Goal: Task Accomplishment & Management: Complete application form

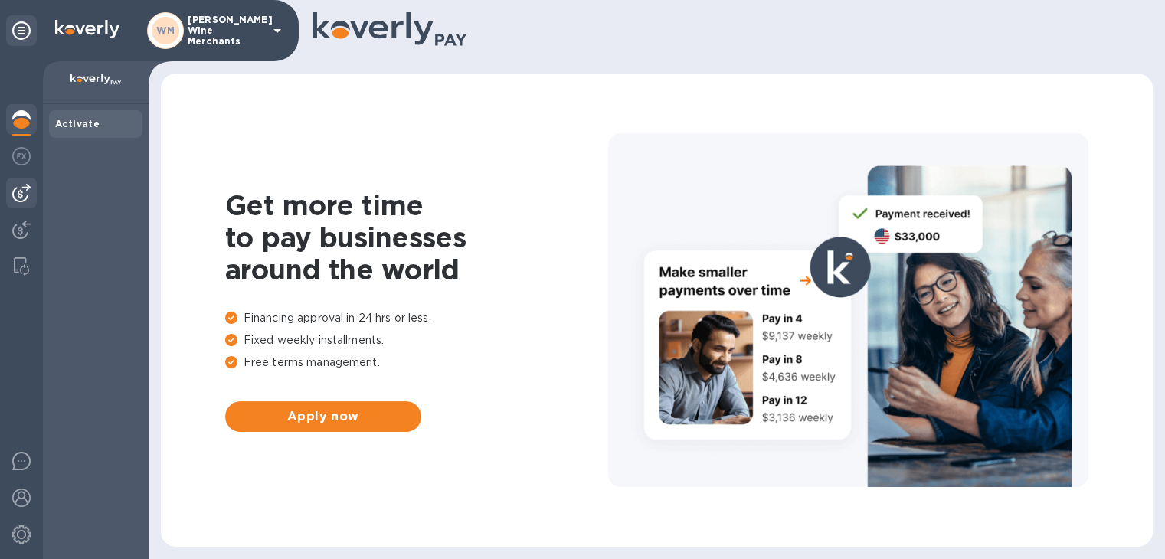
click at [25, 190] on img at bounding box center [21, 193] width 18 height 18
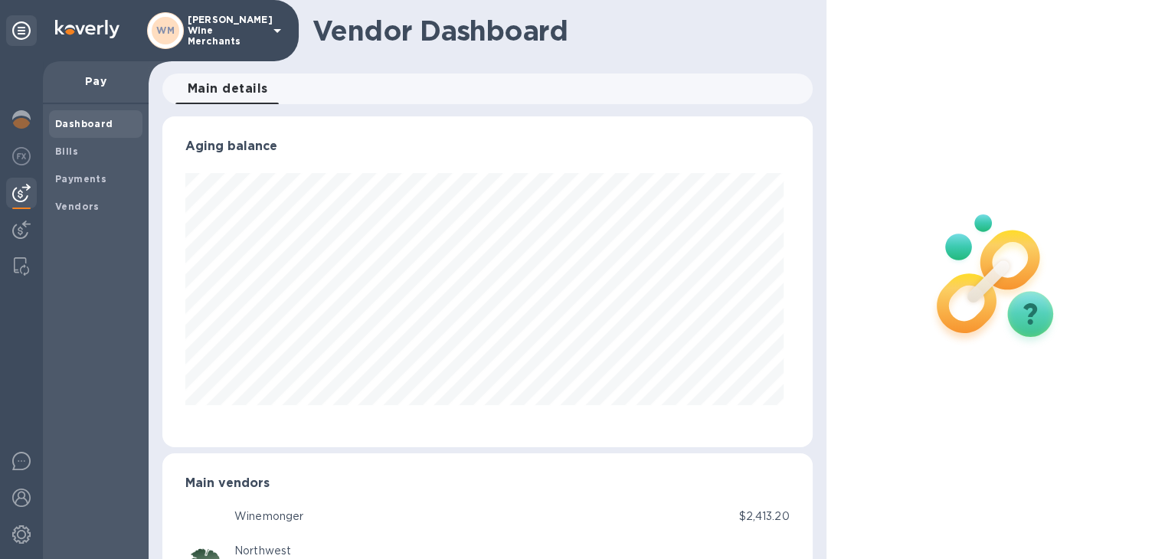
scroll to position [331, 643]
click at [70, 211] on b "Vendors" at bounding box center [77, 206] width 44 height 11
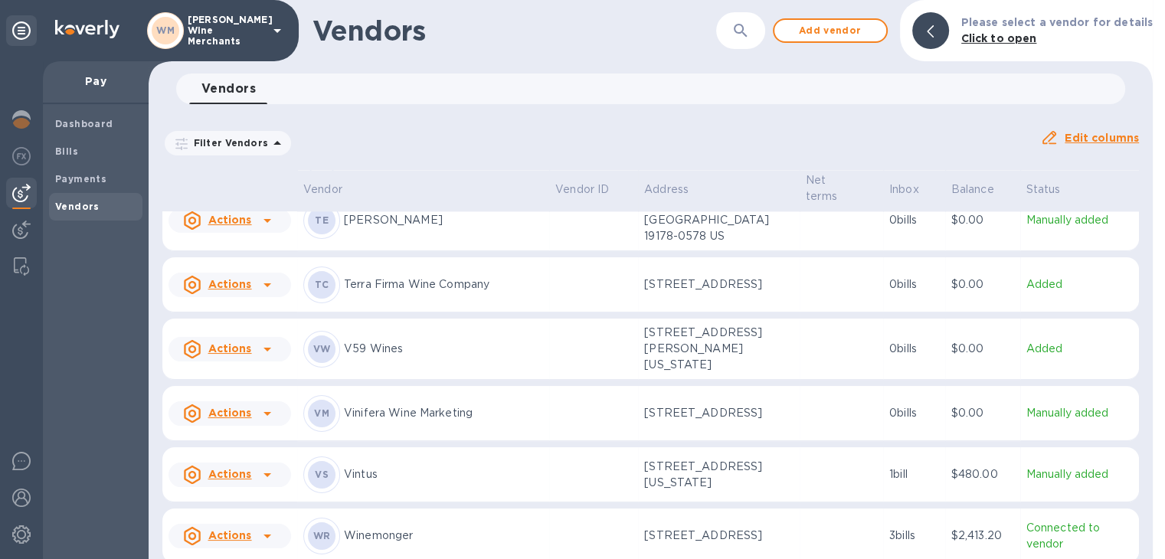
click at [364, 466] on p "Vintus" at bounding box center [443, 474] width 199 height 16
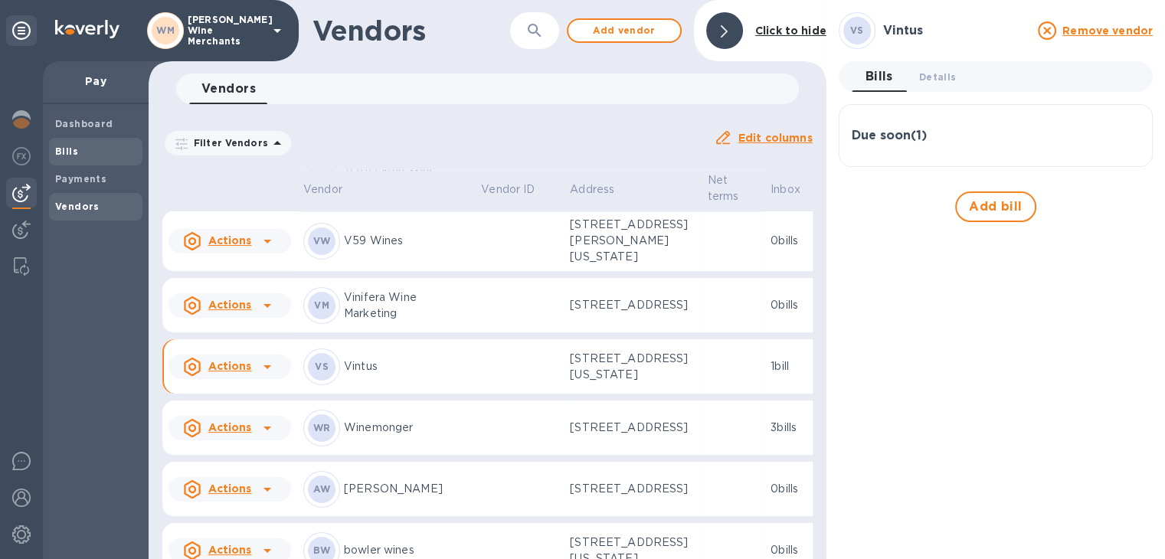
click at [72, 157] on span "Bills" at bounding box center [66, 151] width 23 height 15
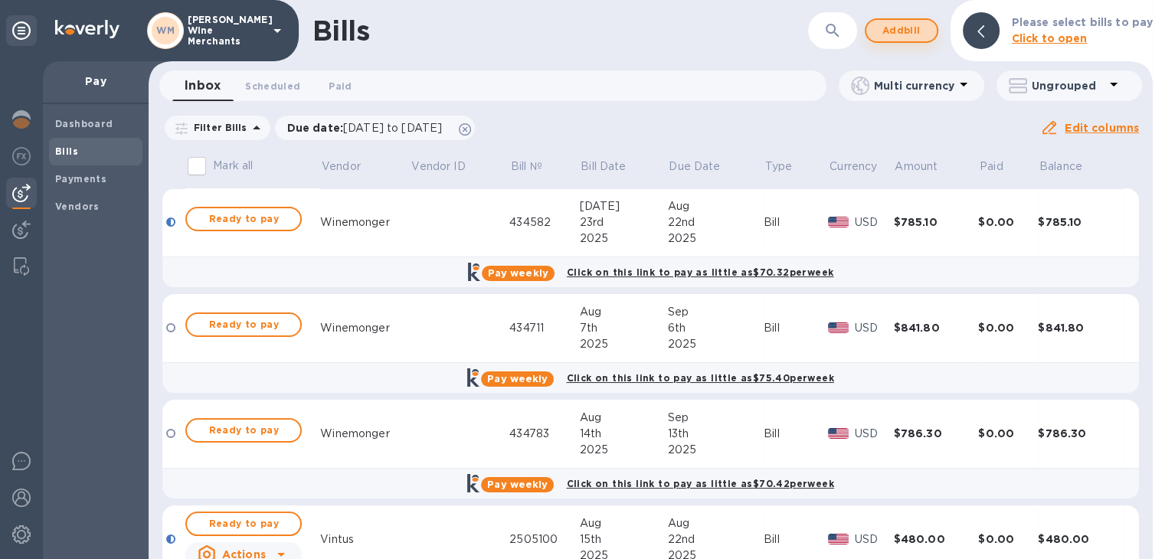
click at [914, 28] on span "Add bill" at bounding box center [901, 30] width 46 height 18
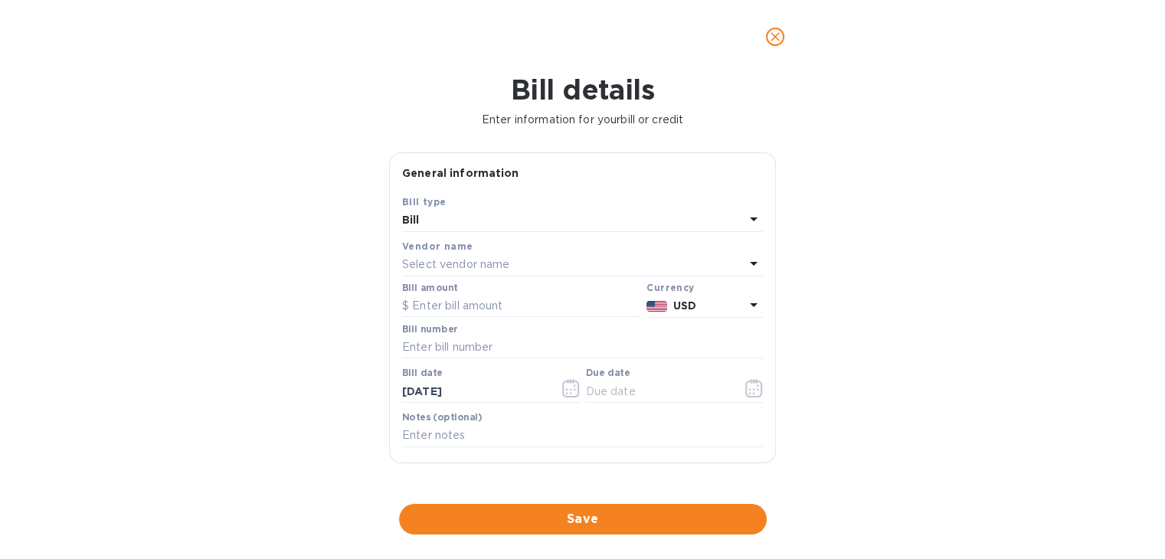
click at [440, 221] on div "Bill" at bounding box center [573, 220] width 342 height 21
click at [447, 194] on div "Bill type" at bounding box center [582, 202] width 361 height 16
click at [443, 258] on p "Select vendor name" at bounding box center [455, 264] width 107 height 16
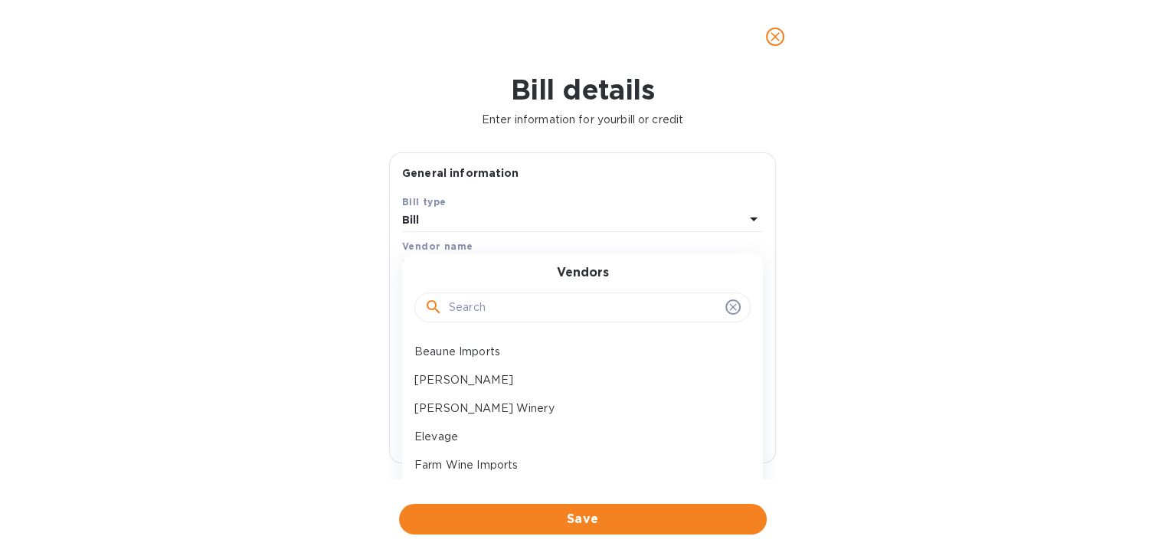
click at [478, 312] on input "text" at bounding box center [584, 307] width 270 height 23
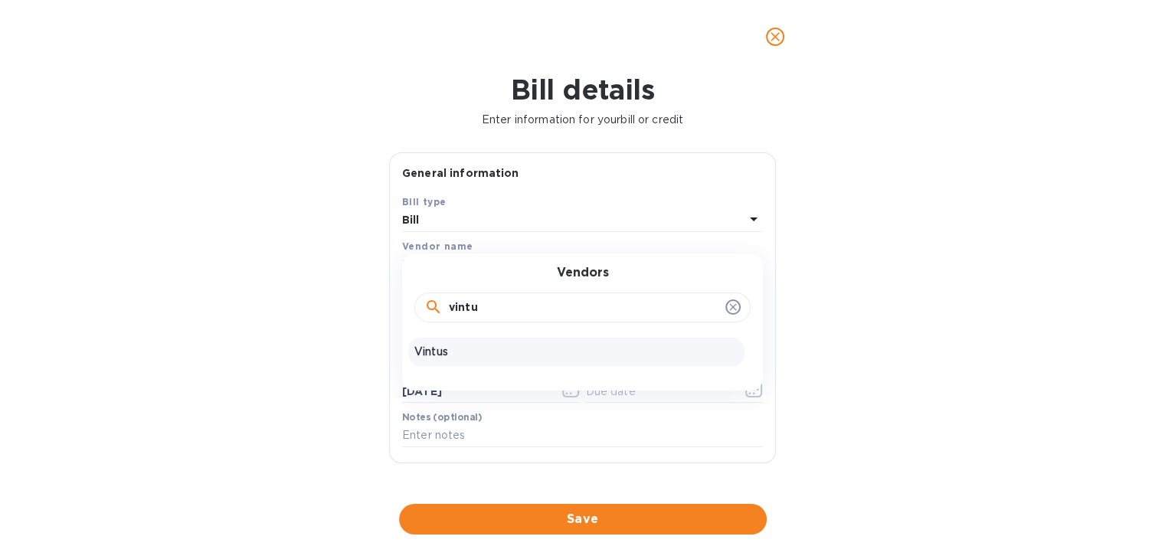
type input "vintu"
click at [456, 346] on p "Vintus" at bounding box center [576, 352] width 324 height 16
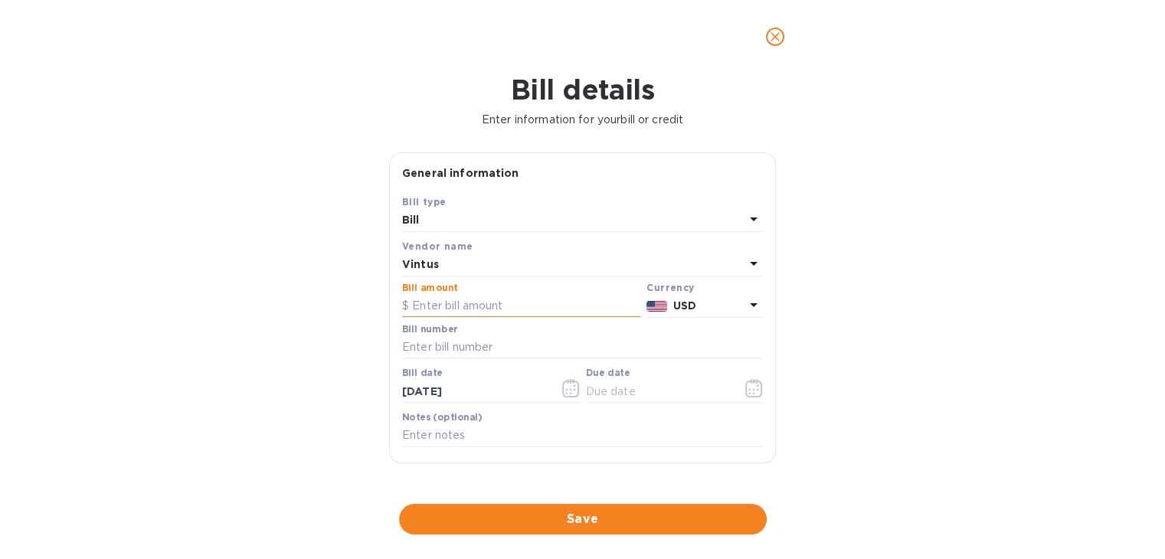
click at [443, 303] on input "text" at bounding box center [521, 306] width 238 height 23
click at [477, 312] on input "240.00" at bounding box center [526, 306] width 228 height 23
type input "480.00"
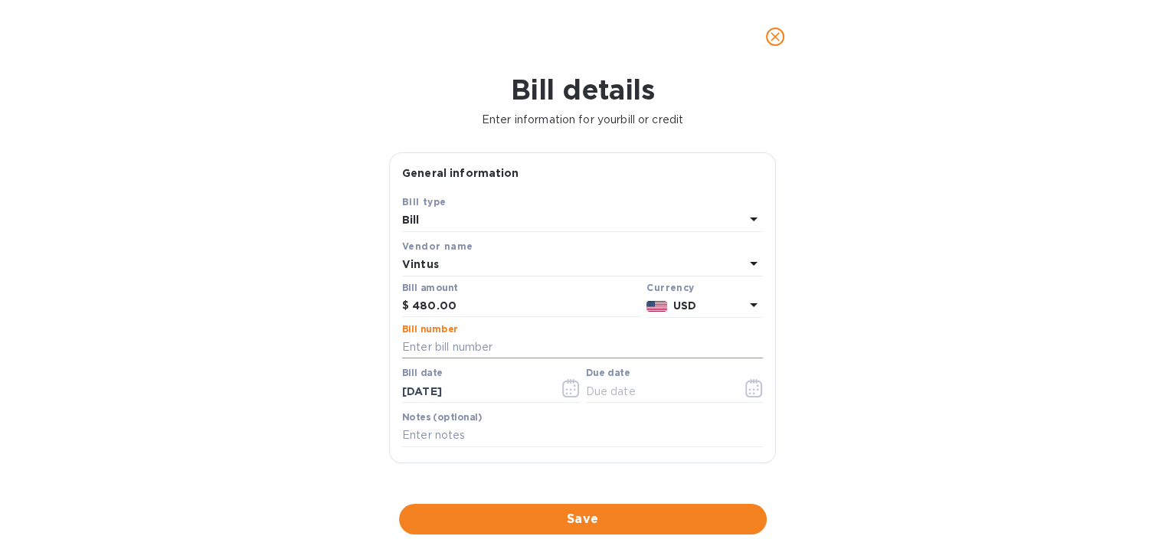
click at [456, 352] on input "text" at bounding box center [582, 347] width 361 height 23
paste input "026013673"
type input "026013673"
click at [487, 348] on input "026013673" at bounding box center [582, 347] width 361 height 23
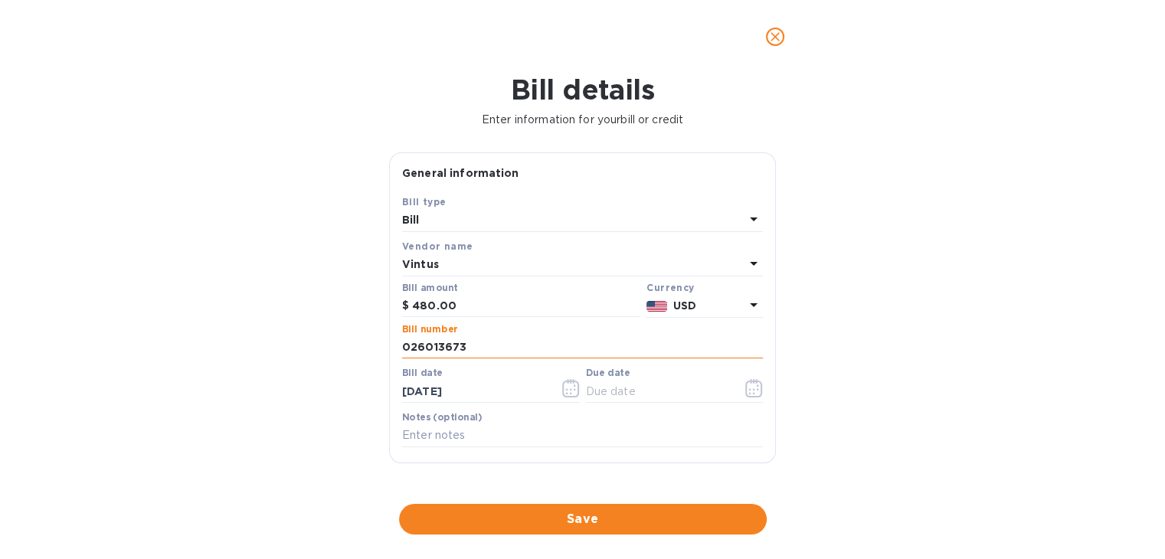
click at [487, 348] on input "026013673" at bounding box center [582, 347] width 361 height 23
click at [449, 342] on input "text" at bounding box center [582, 347] width 361 height 23
type input "2505100"
click at [748, 393] on icon "button" at bounding box center [754, 388] width 18 height 18
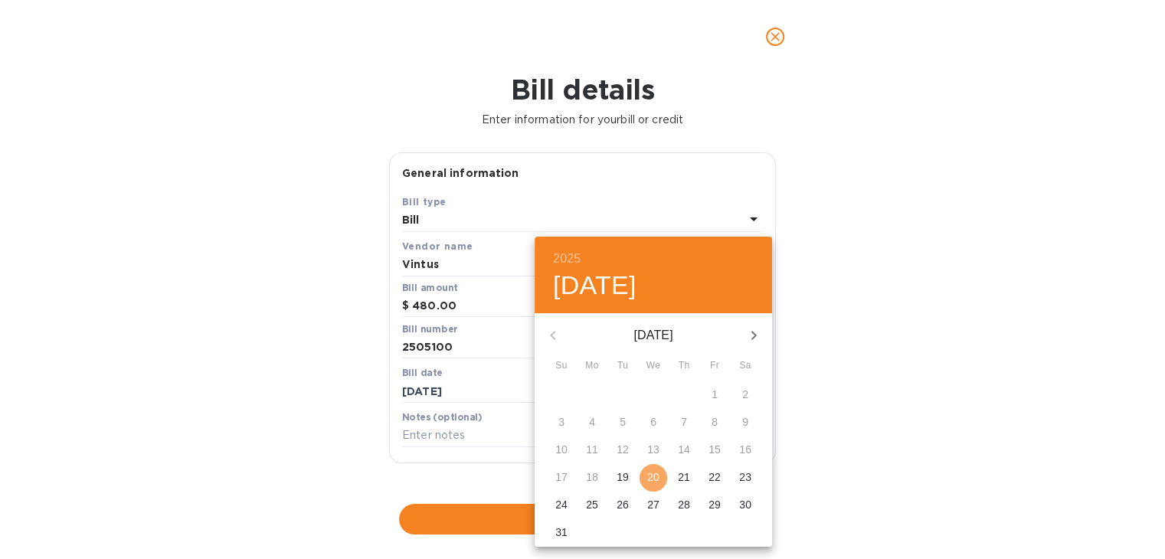
click at [650, 474] on p "20" at bounding box center [653, 476] width 12 height 15
type input "[DATE]"
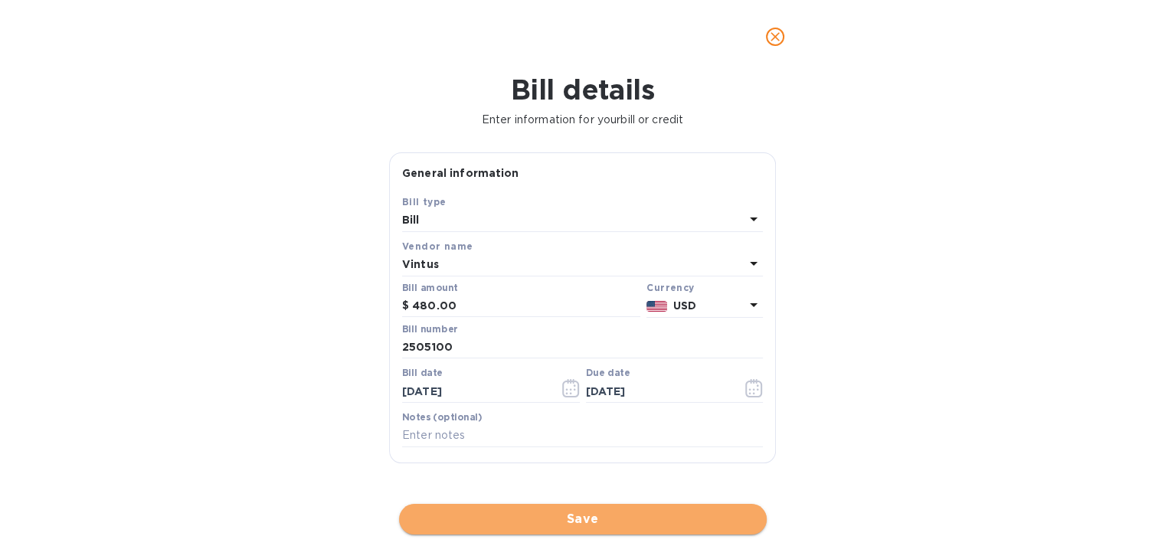
click at [591, 524] on span "Save" at bounding box center [582, 519] width 343 height 18
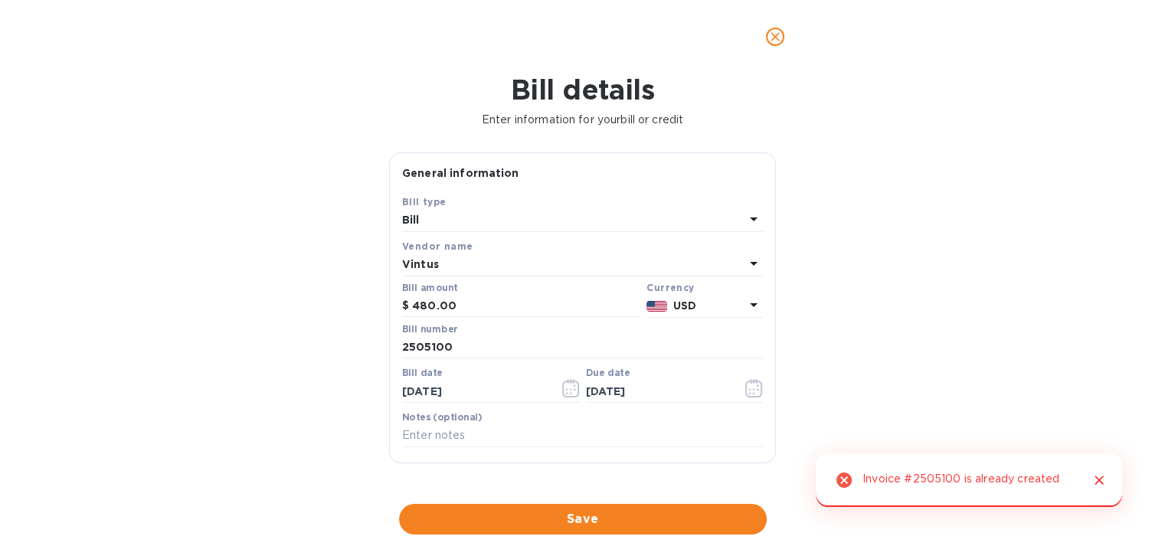
click at [773, 36] on icon "close" at bounding box center [774, 36] width 9 height 9
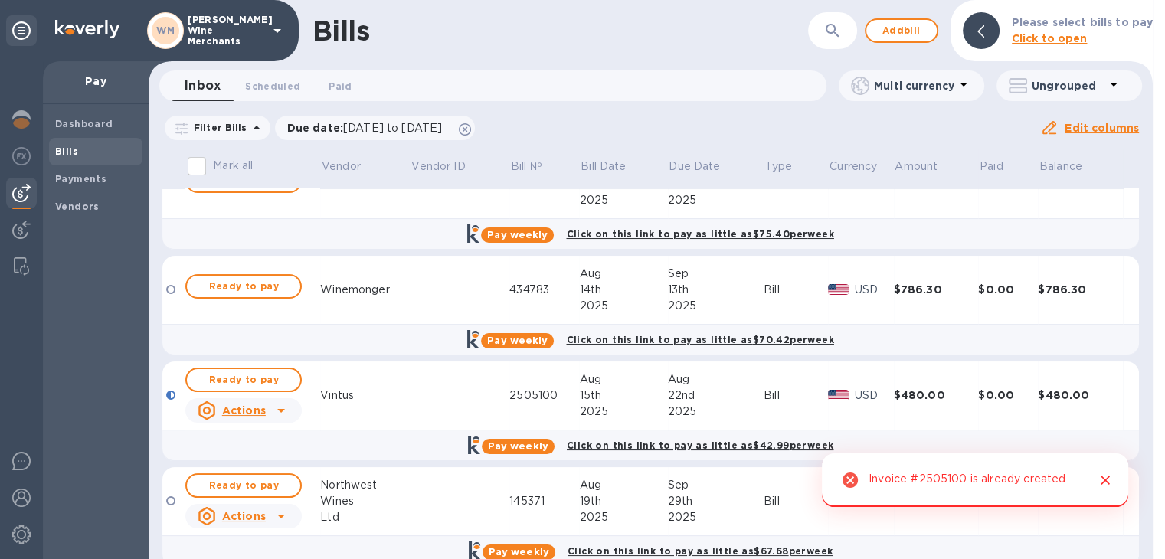
scroll to position [155, 0]
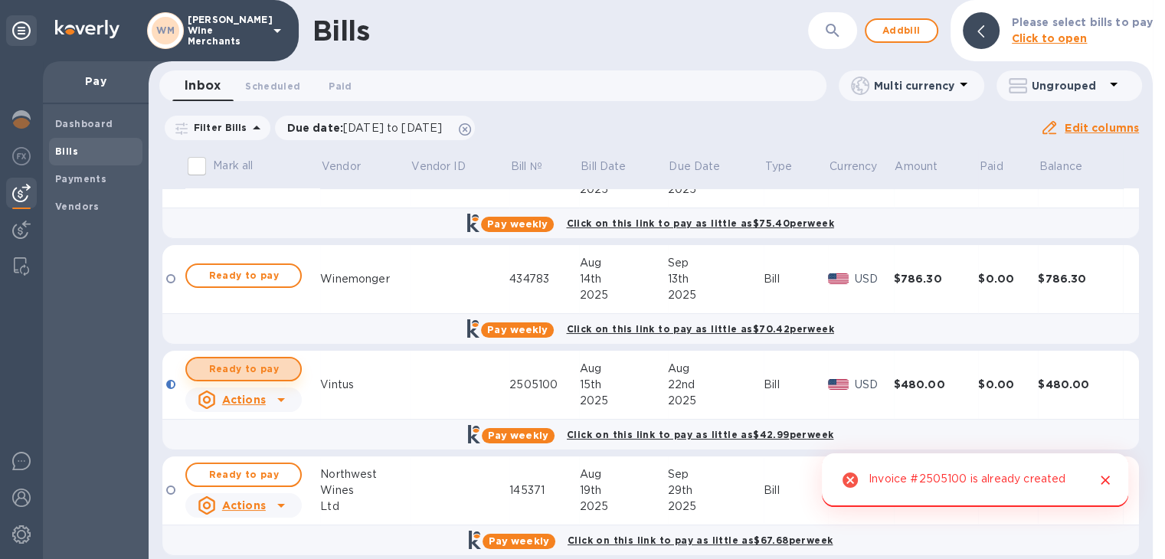
click at [236, 365] on span "Ready to pay" at bounding box center [243, 369] width 89 height 18
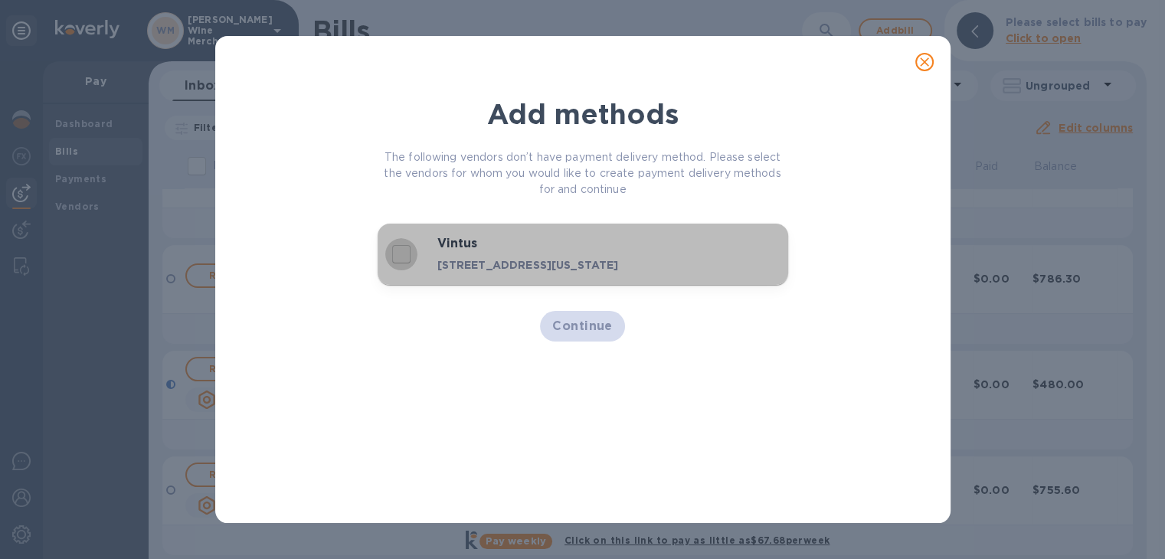
click at [394, 252] on input "decorative checkbox" at bounding box center [401, 254] width 32 height 32
checkbox input "true"
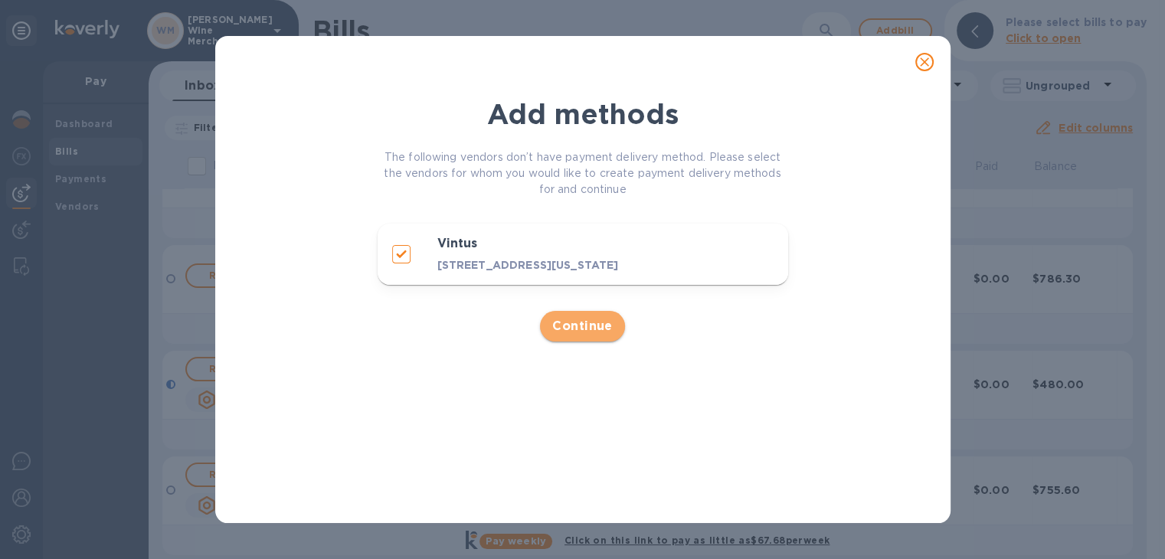
click at [580, 322] on span "Continue" at bounding box center [582, 326] width 60 height 18
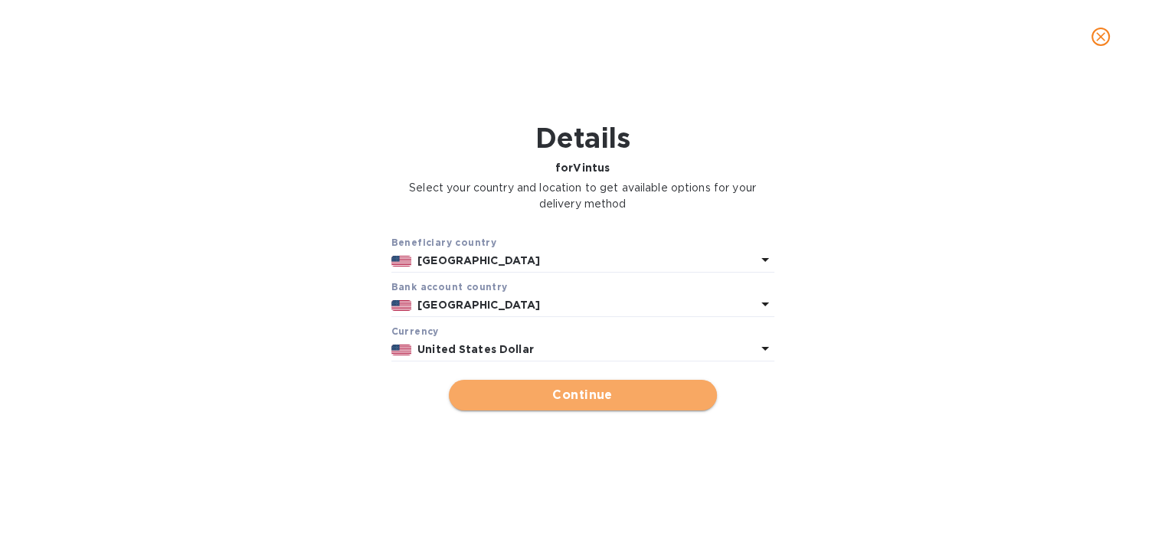
click at [594, 402] on span "Continue" at bounding box center [582, 395] width 243 height 18
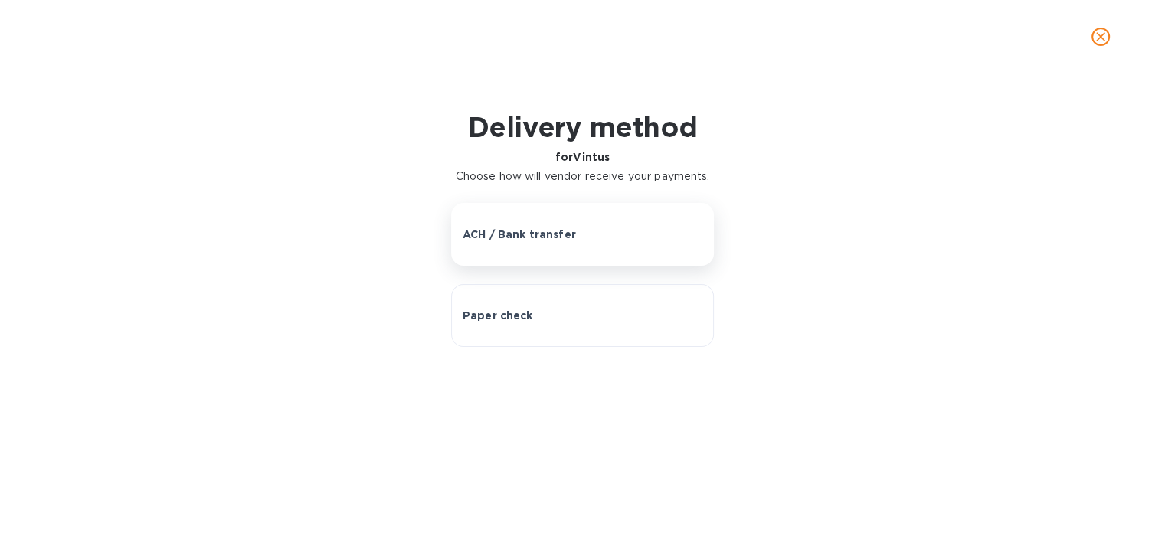
click at [501, 246] on button "ACH / Bank transfer" at bounding box center [582, 234] width 263 height 63
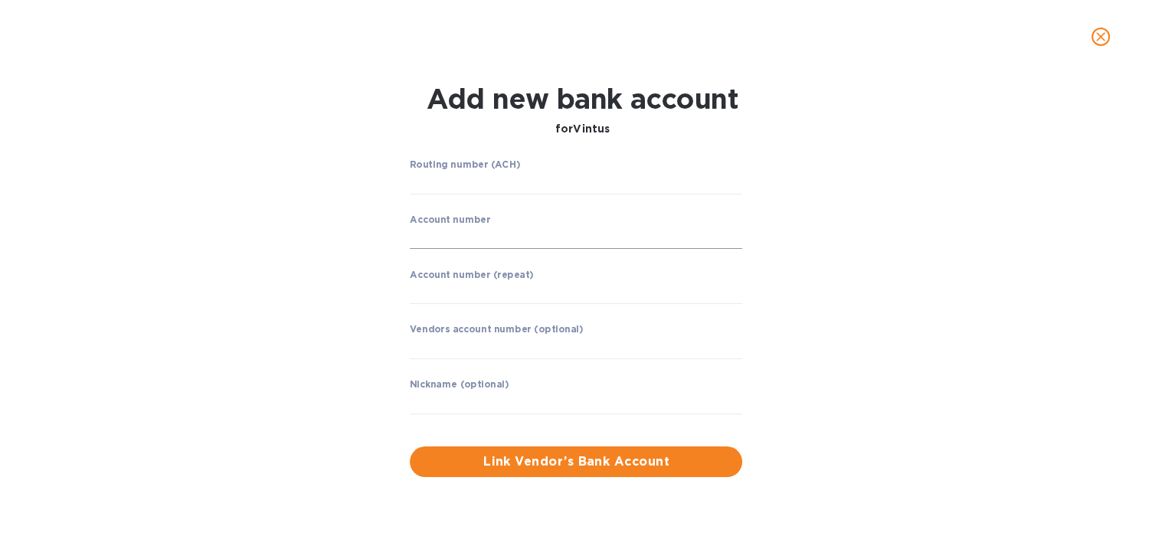
click at [446, 229] on input "string" at bounding box center [576, 238] width 332 height 23
click at [426, 190] on input "string" at bounding box center [576, 183] width 332 height 23
type input "026013673"
click at [426, 230] on input "string" at bounding box center [576, 237] width 332 height 23
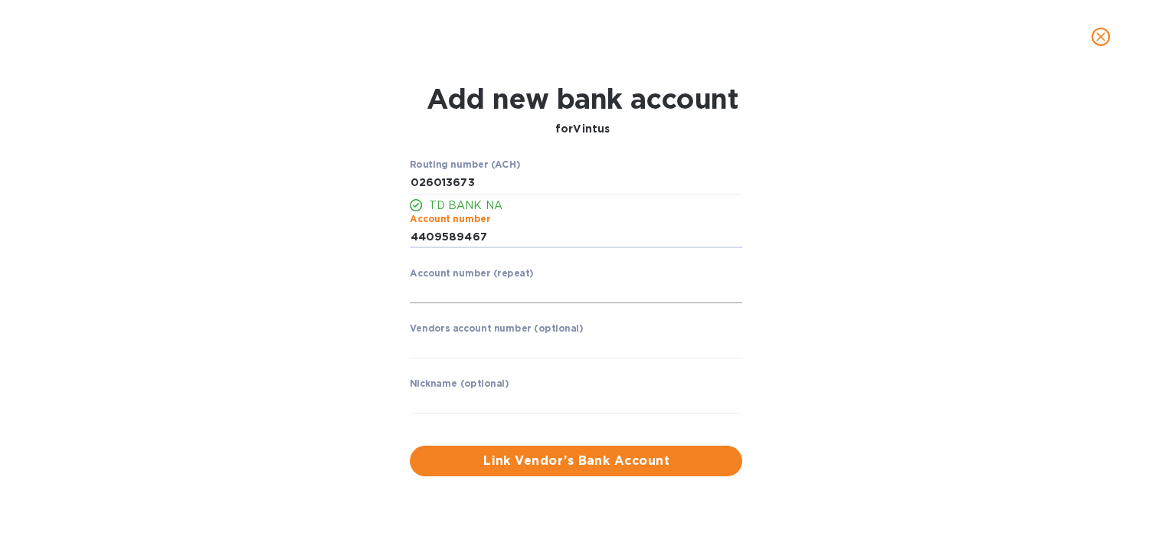
type input "4409589467"
click at [433, 289] on input "string" at bounding box center [576, 291] width 332 height 23
type input "4409589467"
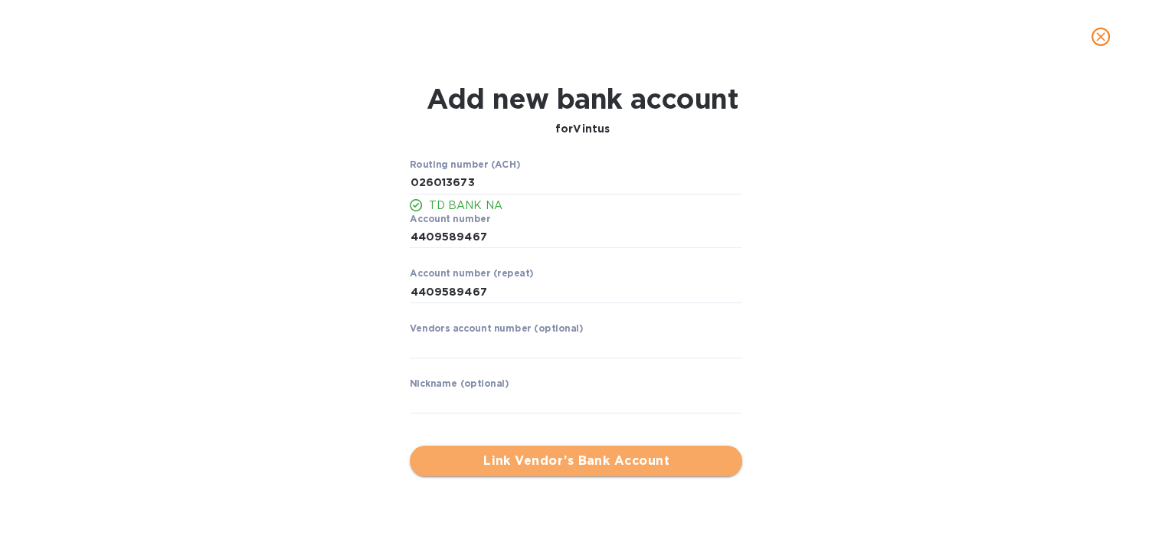
click at [542, 453] on span "Link Vendor’s Bank Account" at bounding box center [576, 461] width 308 height 18
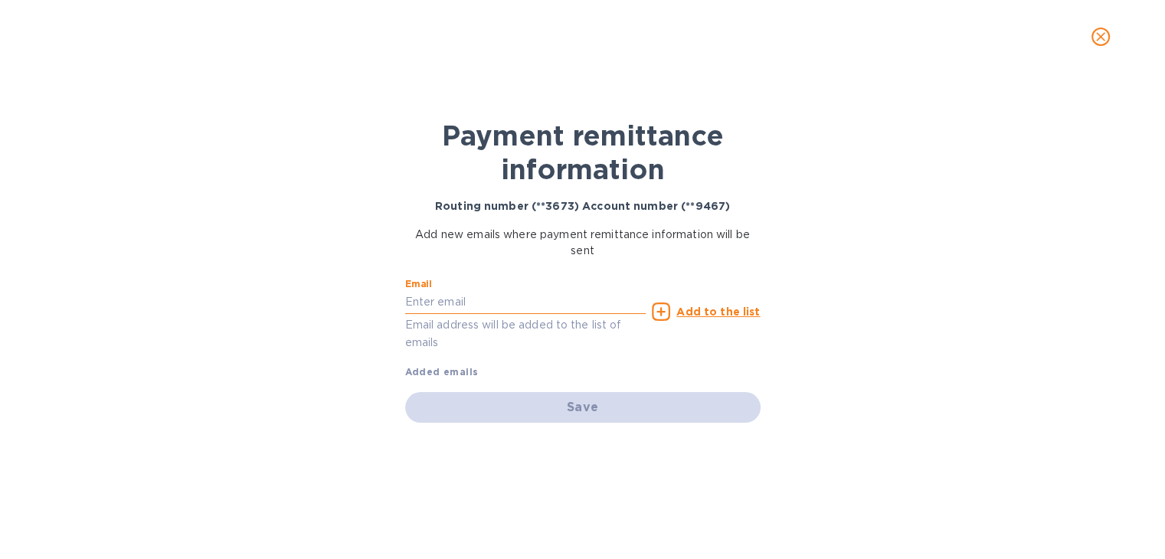
click at [498, 308] on input "text" at bounding box center [525, 302] width 241 height 23
paste input "[EMAIL_ADDRESS][DOMAIN_NAME]"
type input "[EMAIL_ADDRESS][DOMAIN_NAME]"
click at [728, 310] on u "Add to the list" at bounding box center [717, 311] width 83 height 12
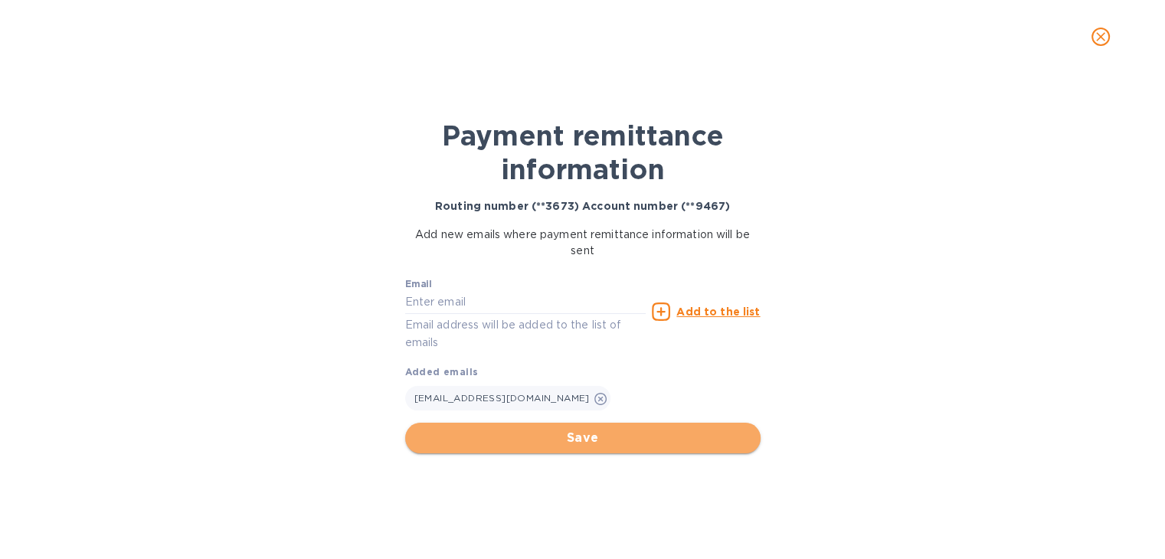
click at [602, 432] on span "Save" at bounding box center [582, 438] width 331 height 18
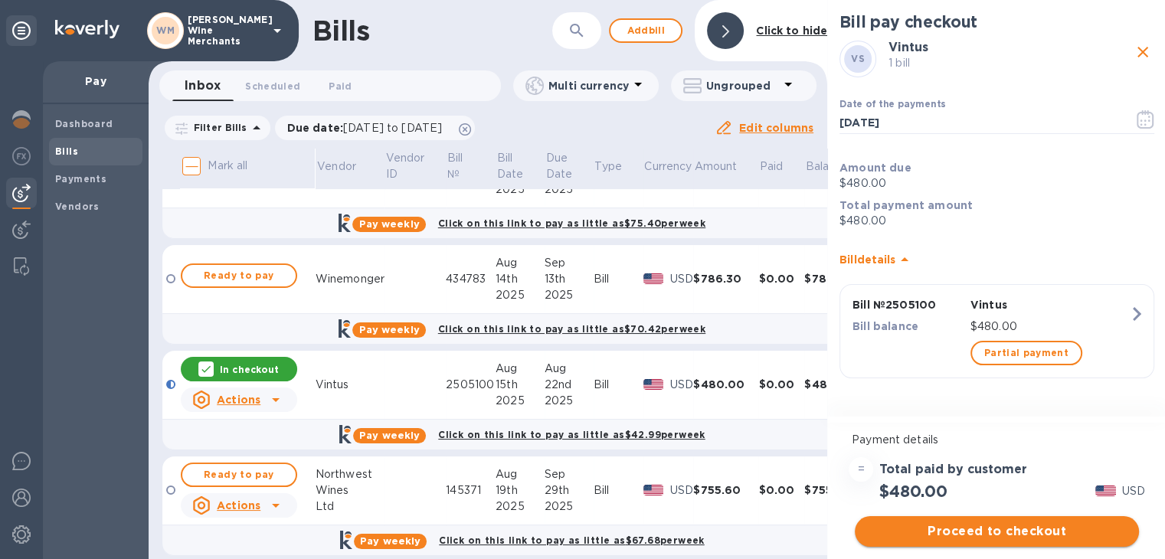
click at [982, 524] on span "Proceed to checkout" at bounding box center [997, 531] width 260 height 18
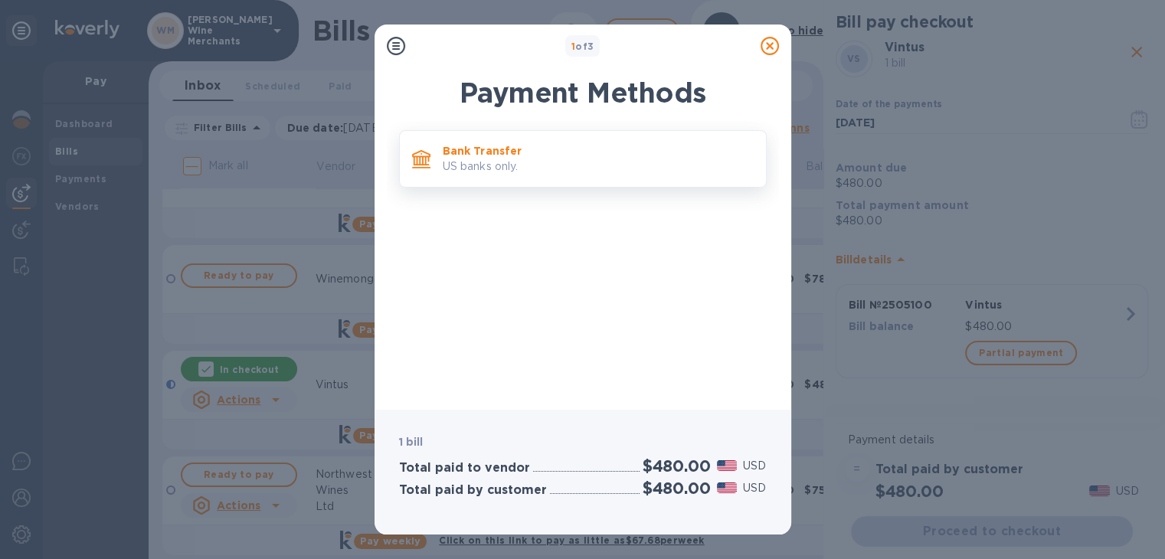
click at [450, 185] on div "Bank Transfer US banks only." at bounding box center [583, 158] width 368 height 57
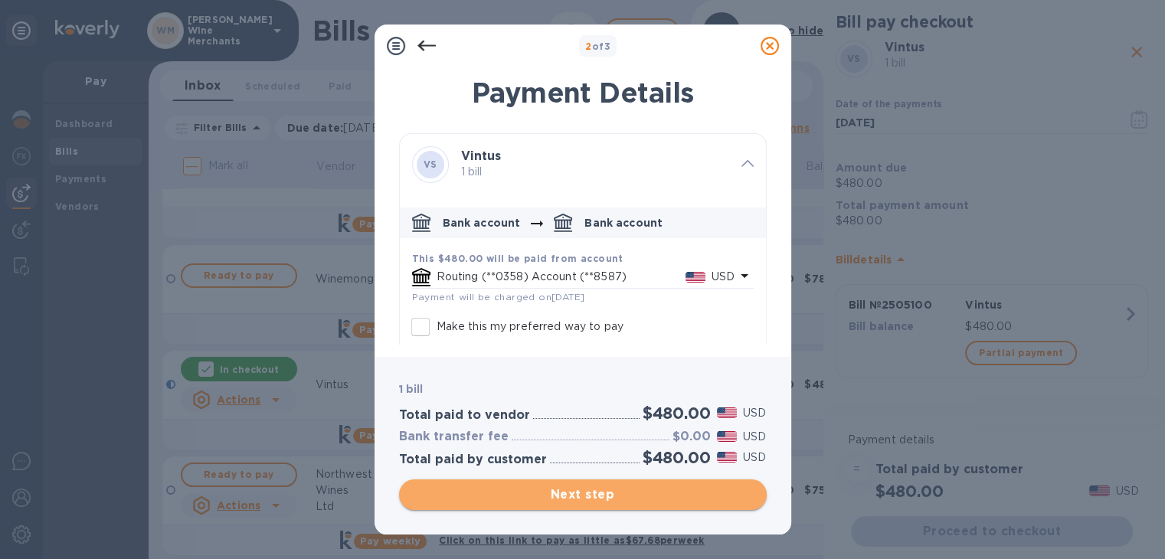
click at [538, 496] on span "Next step" at bounding box center [582, 494] width 343 height 18
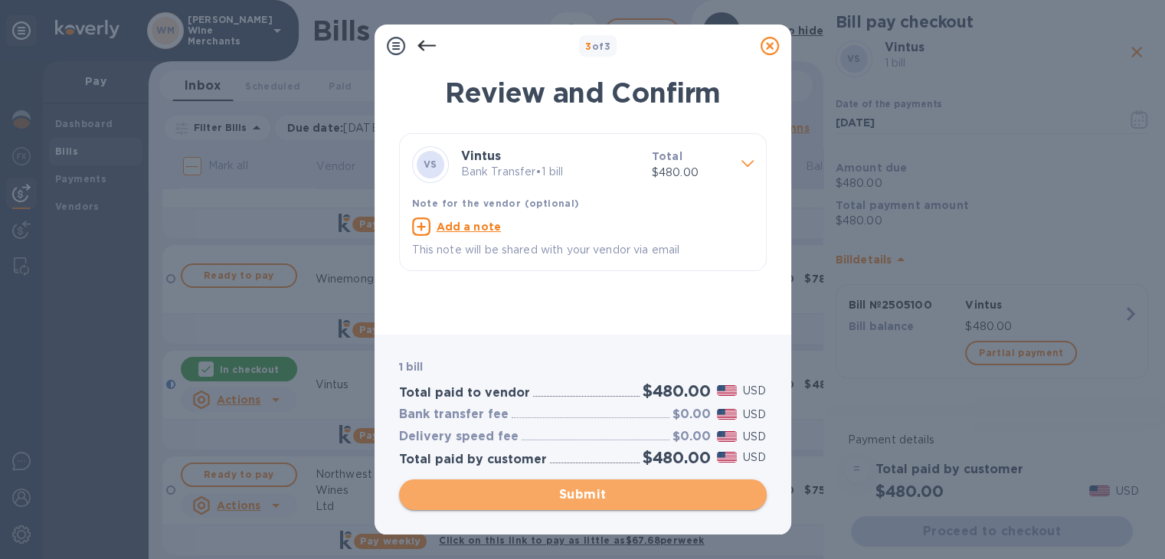
click at [570, 491] on span "Submit" at bounding box center [582, 494] width 343 height 18
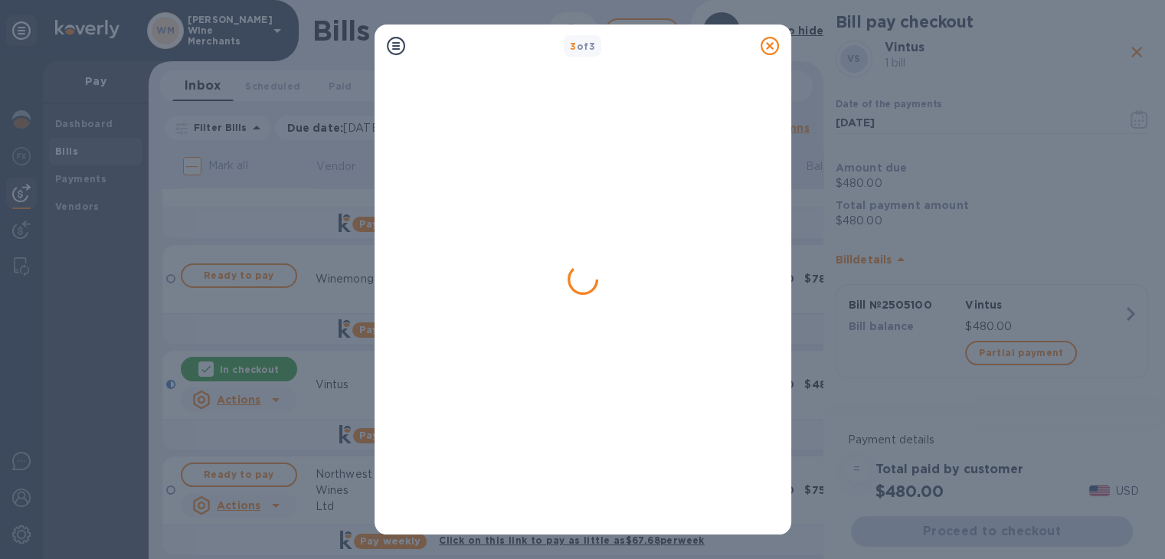
scroll to position [0, 0]
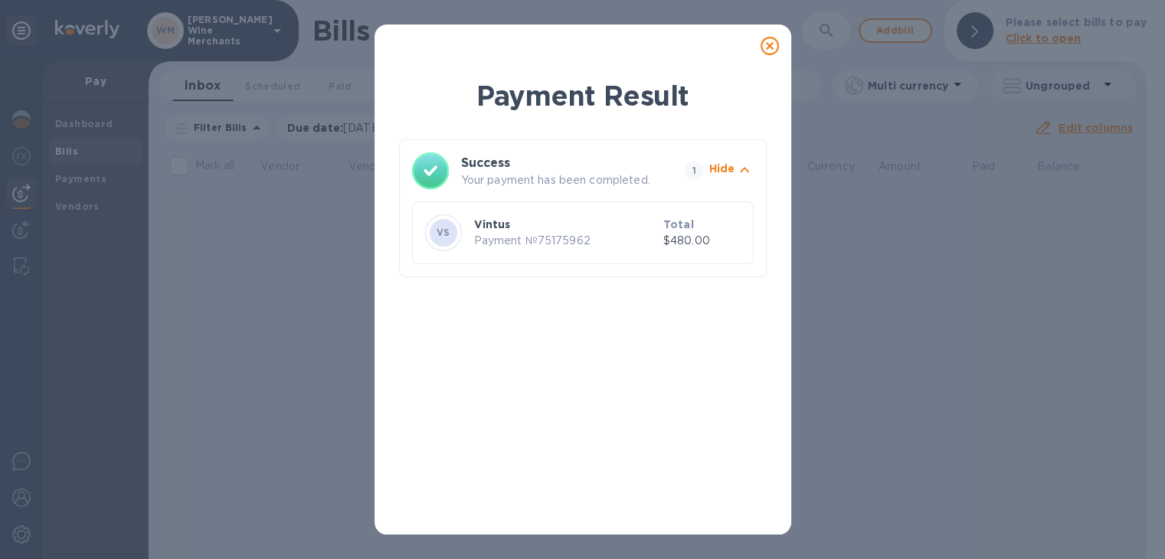
click at [766, 47] on icon at bounding box center [769, 46] width 18 height 18
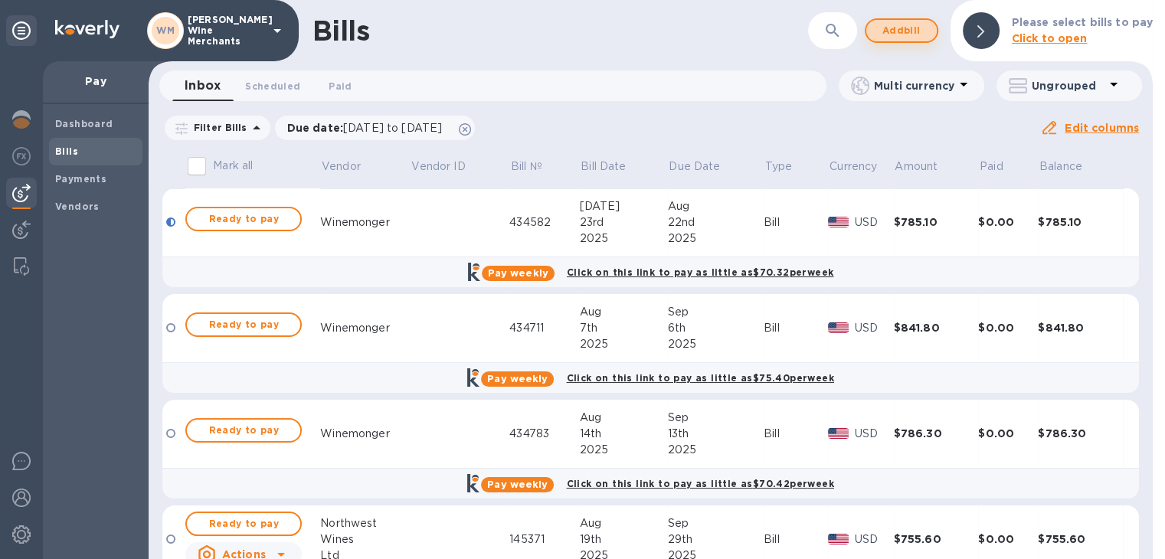
click at [924, 25] on span "Add bill" at bounding box center [901, 30] width 46 height 18
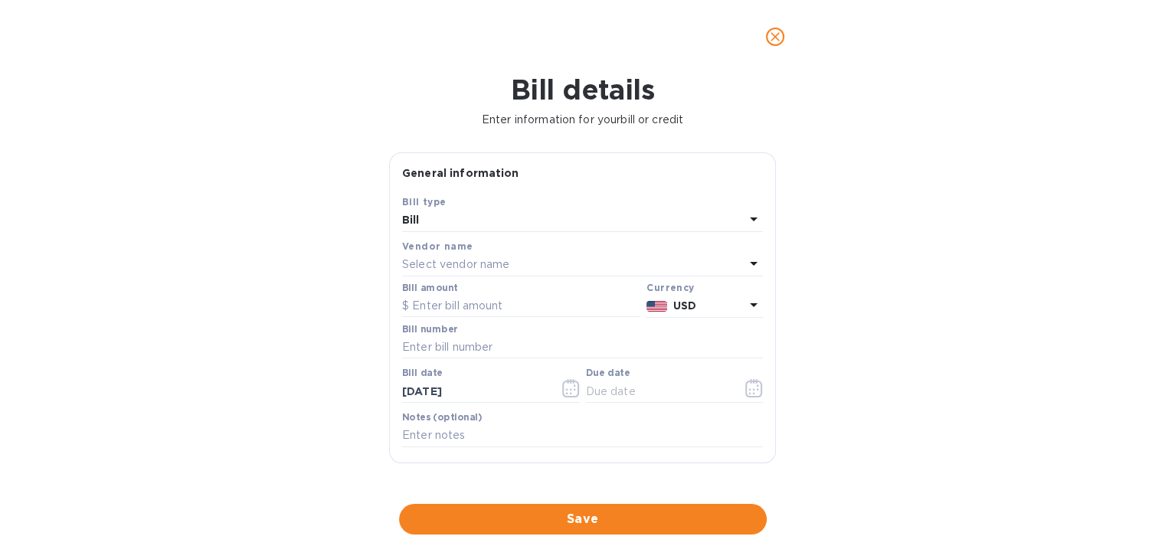
click at [445, 268] on p "Select vendor name" at bounding box center [455, 264] width 107 height 16
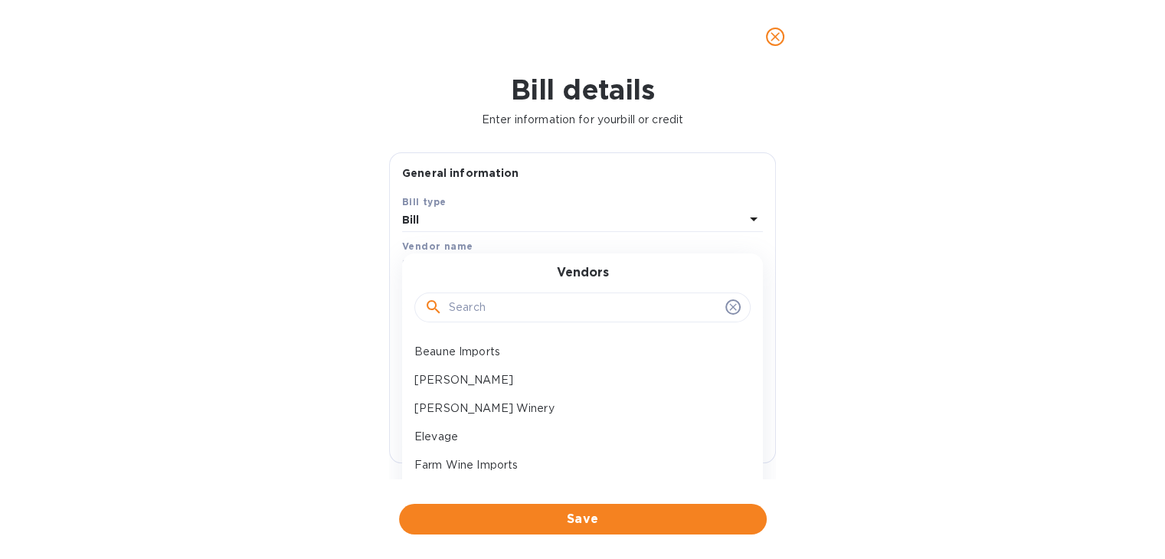
click at [451, 313] on input "text" at bounding box center [584, 307] width 270 height 23
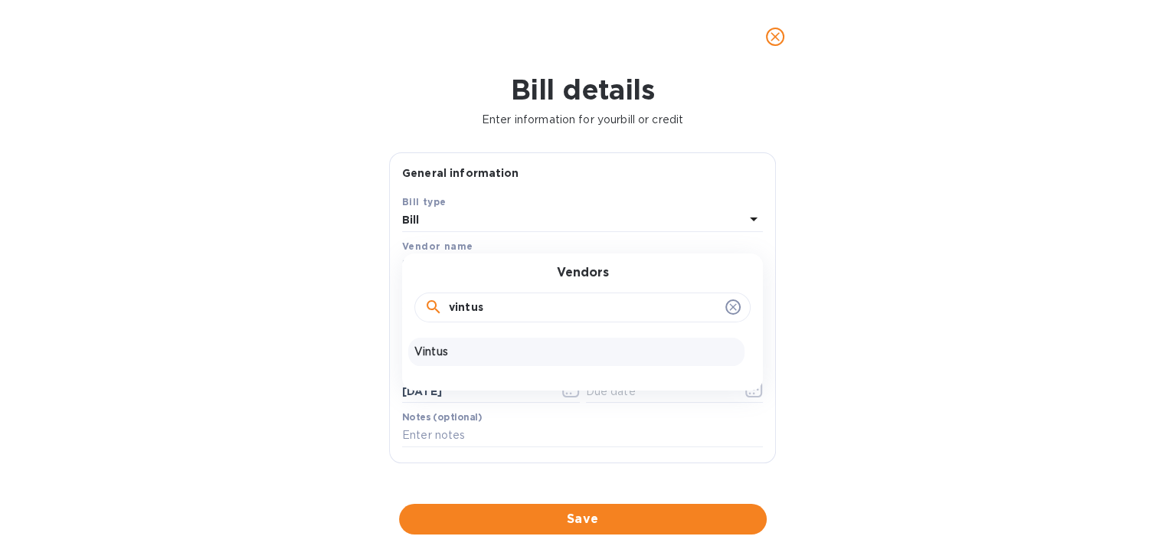
type input "vintus"
click at [446, 347] on p "Vintus" at bounding box center [576, 352] width 324 height 16
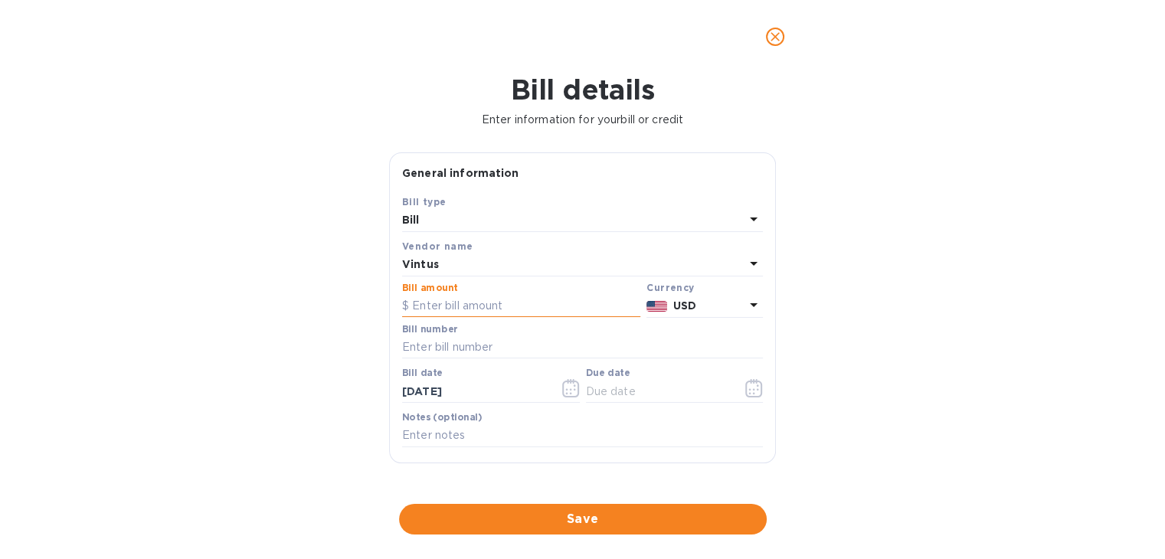
click at [459, 307] on input "text" at bounding box center [521, 306] width 238 height 23
type input "480.00"
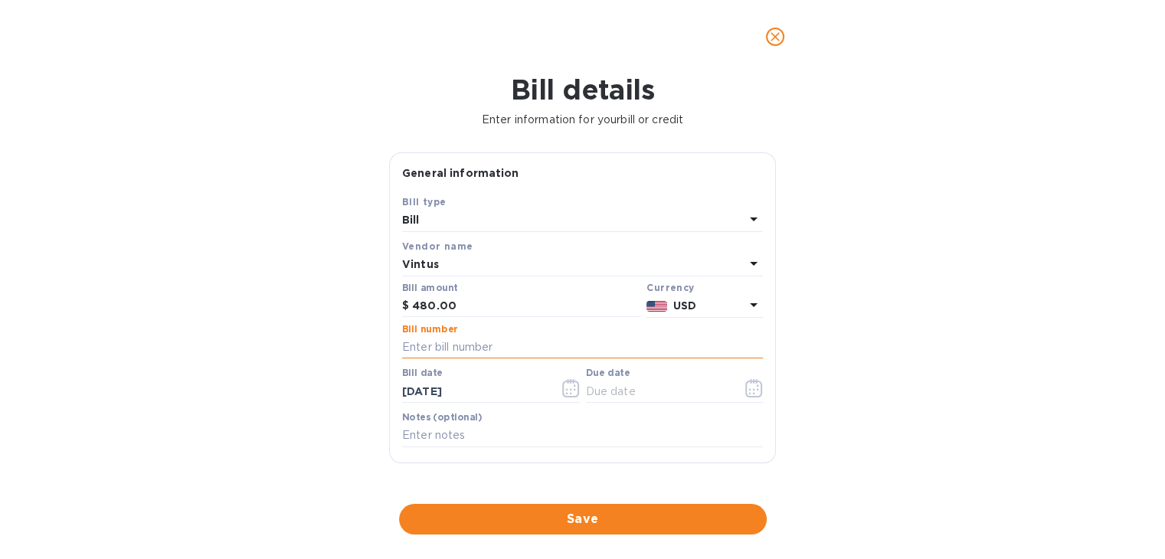
click at [459, 347] on input "text" at bounding box center [582, 347] width 361 height 23
type input "2505689"
click at [738, 384] on button "button" at bounding box center [754, 388] width 36 height 37
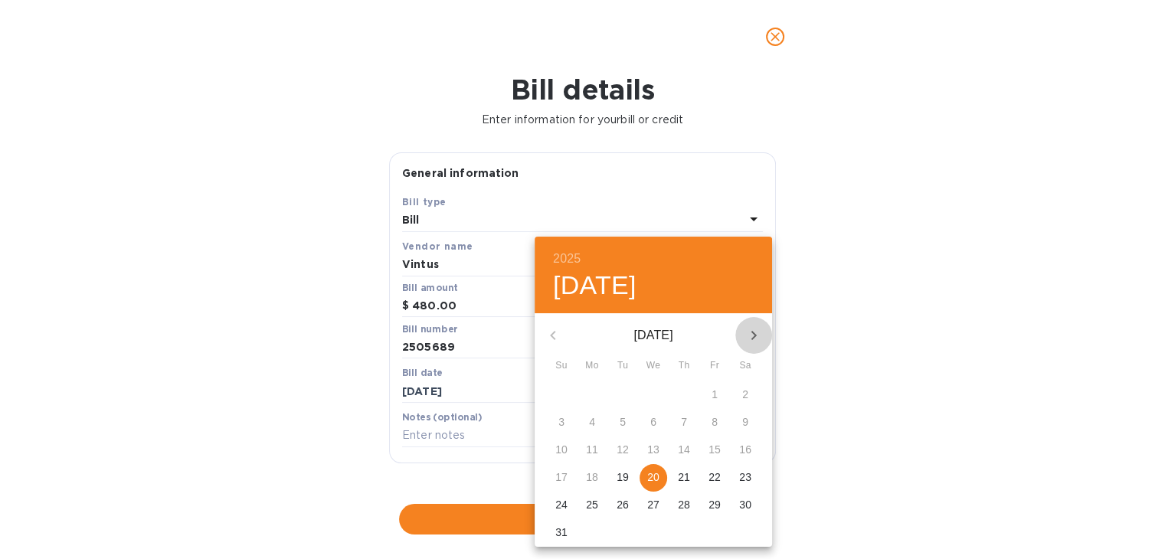
click at [748, 336] on icon "button" at bounding box center [753, 335] width 18 height 18
click at [716, 449] on p "19" at bounding box center [714, 449] width 12 height 15
type input "[DATE]"
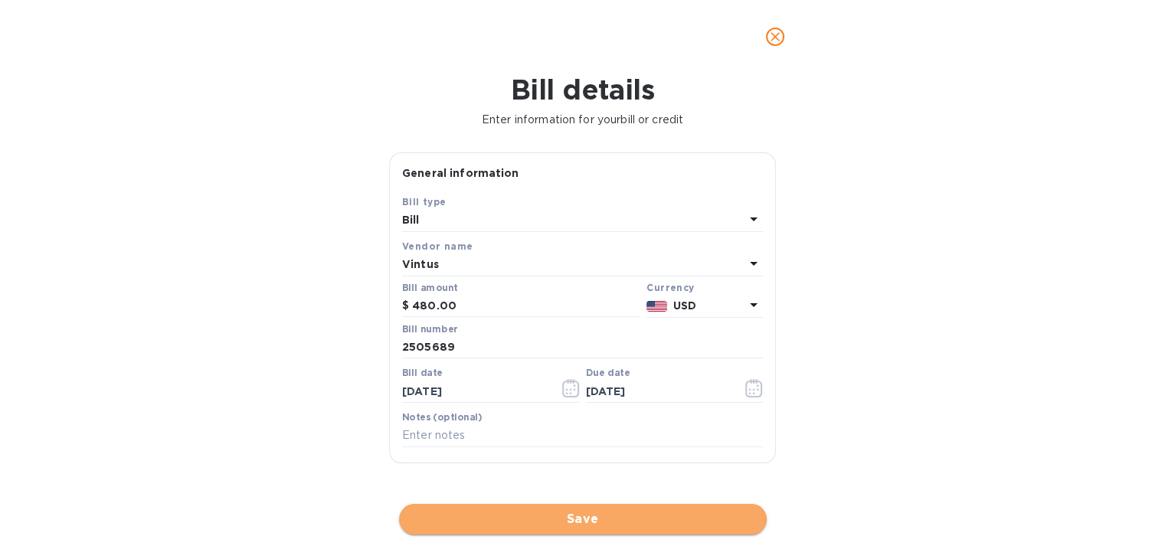
click at [589, 516] on span "Save" at bounding box center [582, 519] width 343 height 18
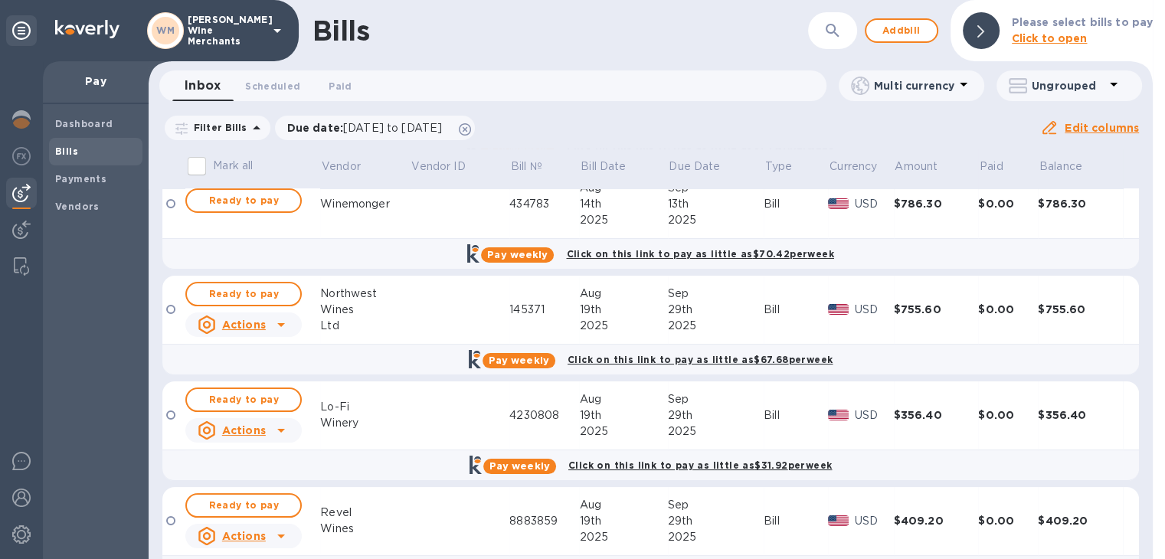
scroll to position [382, 0]
